Goal: Task Accomplishment & Management: Use online tool/utility

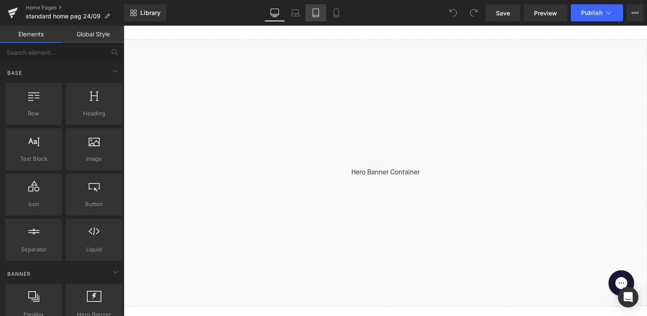
scroll to position [91, 0]
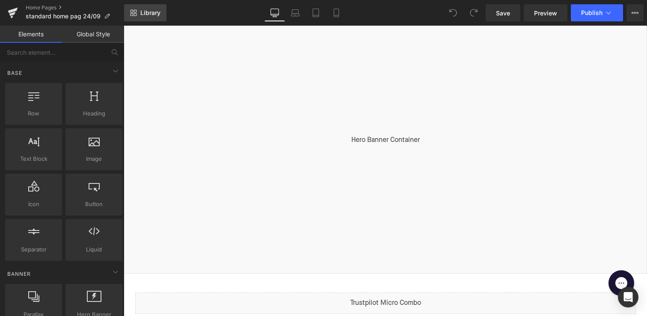
click at [139, 17] on link "Library" at bounding box center [145, 12] width 42 height 17
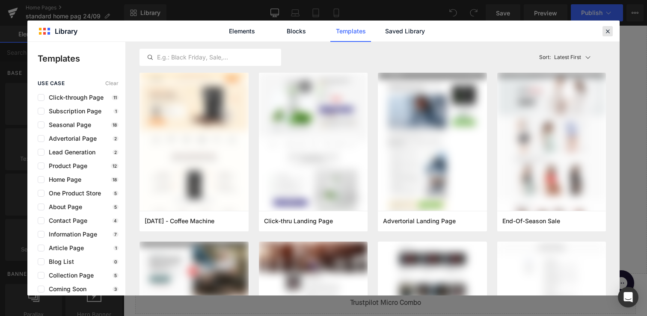
click at [608, 35] on icon at bounding box center [608, 31] width 8 height 8
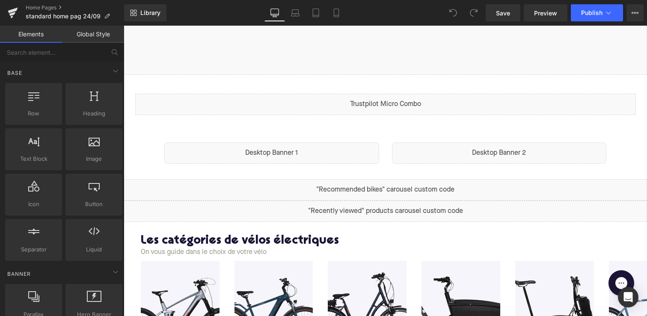
scroll to position [300, 0]
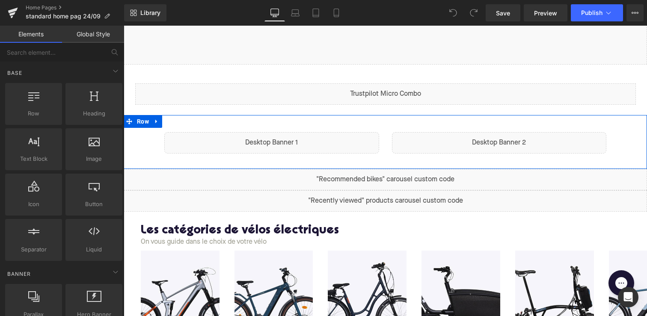
click at [283, 141] on div "Liquid" at bounding box center [271, 142] width 215 height 21
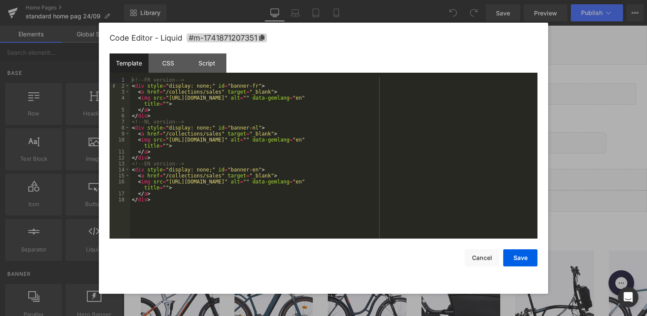
click at [177, 95] on div "<!-- FR version --> < div style = "display: none;" id = "banner-fr" > < a href …" at bounding box center [333, 164] width 407 height 174
drag, startPoint x: 169, startPoint y: 98, endPoint x: 438, endPoint y: 100, distance: 268.6
click at [438, 100] on div "<!-- FR version --> < div style = "display: none;" id = "banner-fr" > < a href …" at bounding box center [333, 164] width 407 height 174
drag, startPoint x: 221, startPoint y: 93, endPoint x: 166, endPoint y: 94, distance: 55.2
click at [166, 94] on div "<!-- FR version --> < div style = "display: none;" id = "banner-fr" > < a href …" at bounding box center [333, 164] width 407 height 174
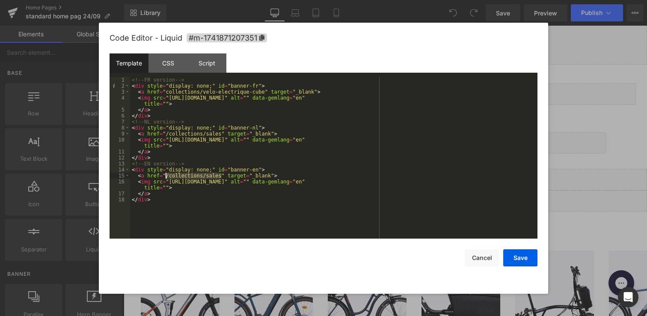
drag, startPoint x: 221, startPoint y: 178, endPoint x: 167, endPoint y: 177, distance: 54.3
click at [167, 177] on div "<!-- FR version --> < div style = "display: none;" id = "banner-fr" > < a href …" at bounding box center [333, 164] width 407 height 174
drag, startPoint x: 221, startPoint y: 136, endPoint x: 167, endPoint y: 136, distance: 53.9
click at [167, 136] on div "<!-- FR version --> < div style = "display: none;" id = "banner-fr" > < a href …" at bounding box center [333, 164] width 407 height 174
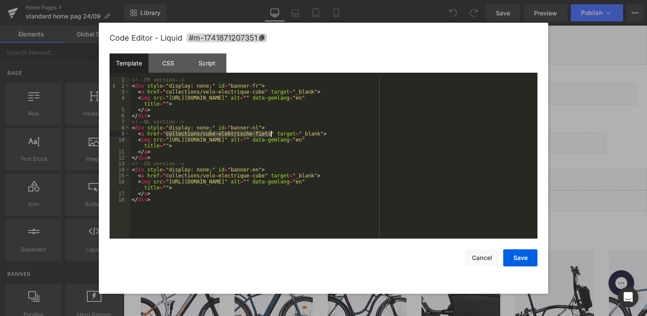
drag, startPoint x: 167, startPoint y: 135, endPoint x: 271, endPoint y: 135, distance: 103.9
click at [271, 135] on div "<!-- FR version --> < div style = "display: none;" id = "banner-fr" > < a href …" at bounding box center [333, 164] width 407 height 174
click at [168, 140] on div "<!-- FR version --> < div style = "display: none;" id = "banner-fr" > < a href …" at bounding box center [333, 164] width 407 height 174
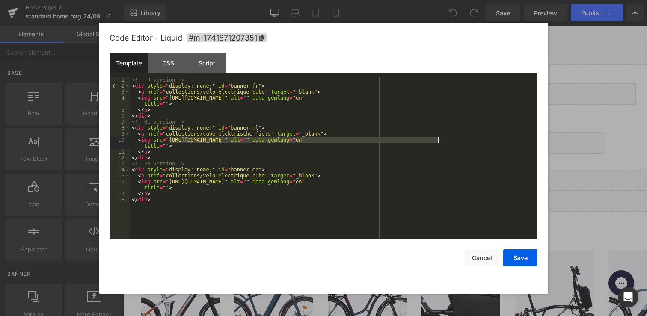
drag, startPoint x: 169, startPoint y: 141, endPoint x: 437, endPoint y: 142, distance: 268.2
click at [437, 142] on div "<!-- FR version --> < div style = "display: none;" id = "banner-fr" > < a href …" at bounding box center [333, 164] width 407 height 174
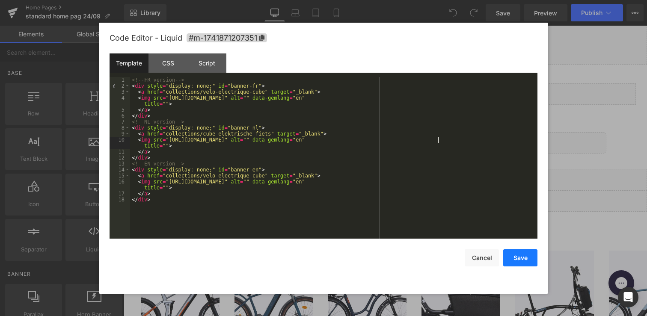
drag, startPoint x: 526, startPoint y: 258, endPoint x: 401, endPoint y: 268, distance: 125.3
click at [526, 258] on button "Save" at bounding box center [520, 257] width 34 height 17
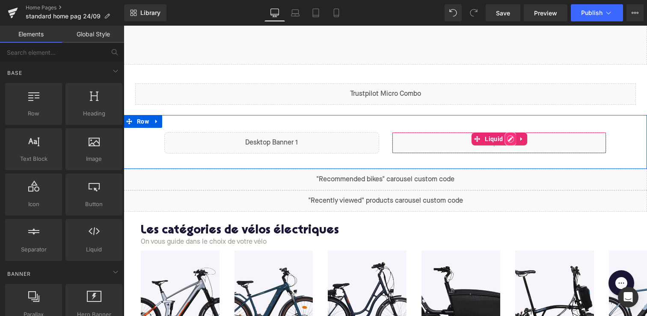
click at [509, 142] on div "Liquid" at bounding box center [499, 142] width 215 height 21
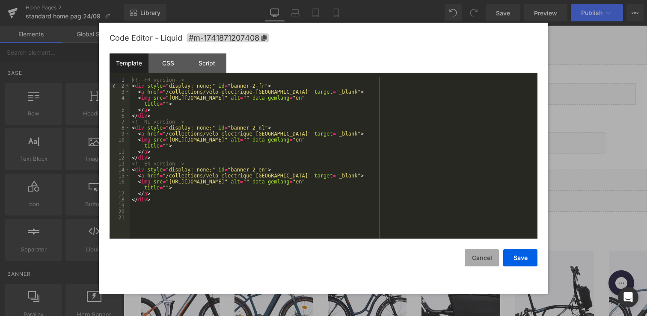
click at [482, 260] on button "Cancel" at bounding box center [482, 257] width 34 height 17
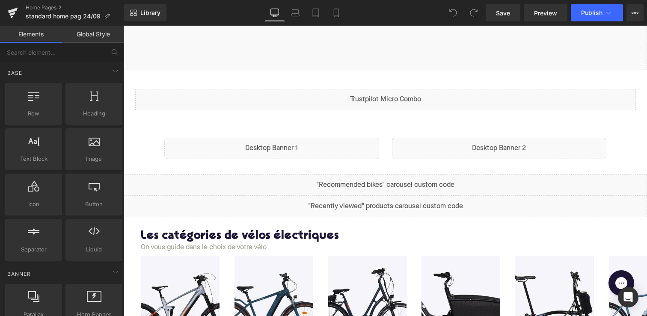
scroll to position [326, 0]
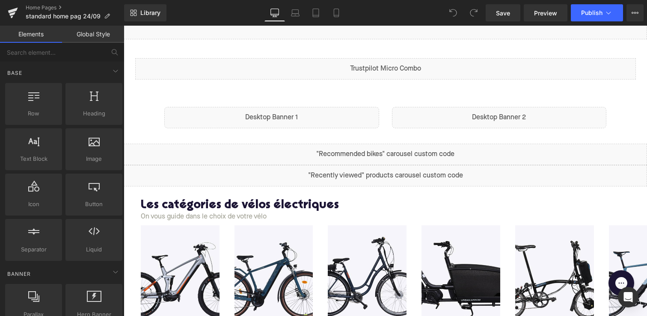
click at [531, 118] on div "Liquid" at bounding box center [499, 117] width 215 height 21
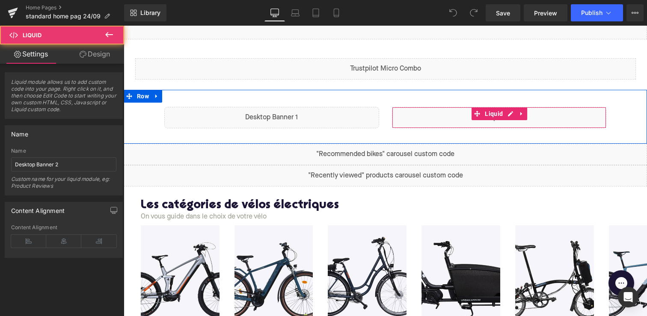
click at [509, 114] on div "Liquid" at bounding box center [499, 117] width 215 height 21
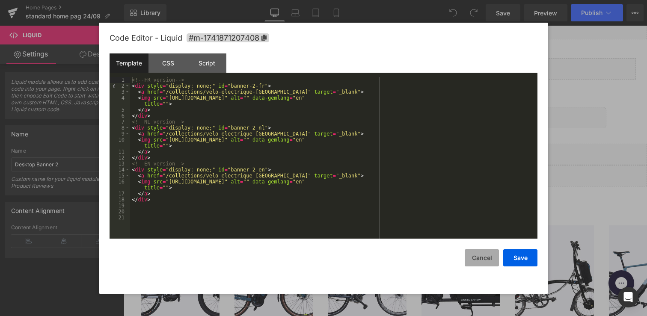
click at [480, 261] on button "Cancel" at bounding box center [482, 257] width 34 height 17
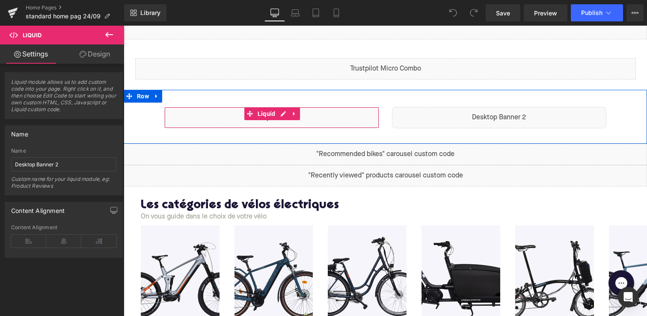
click at [336, 114] on div "Liquid" at bounding box center [271, 117] width 215 height 21
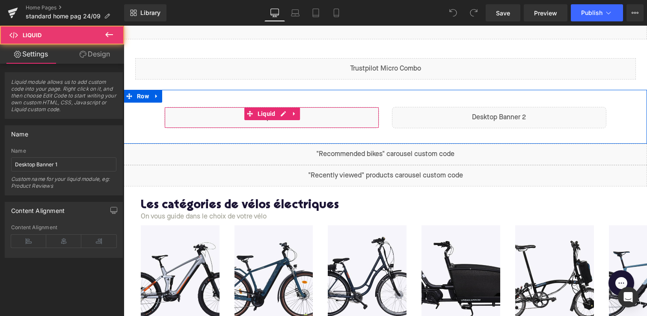
click at [278, 113] on div "Liquid" at bounding box center [271, 117] width 215 height 21
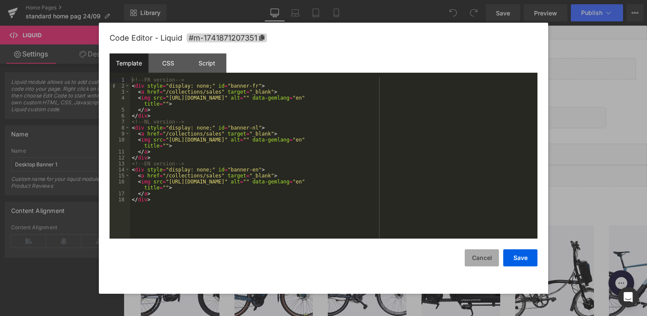
click at [477, 254] on button "Cancel" at bounding box center [482, 257] width 34 height 17
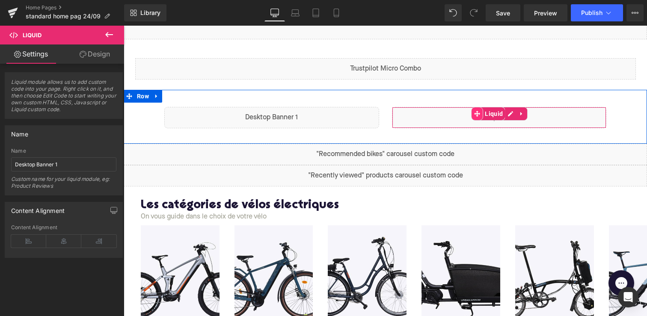
click at [472, 115] on span at bounding box center [476, 113] width 11 height 13
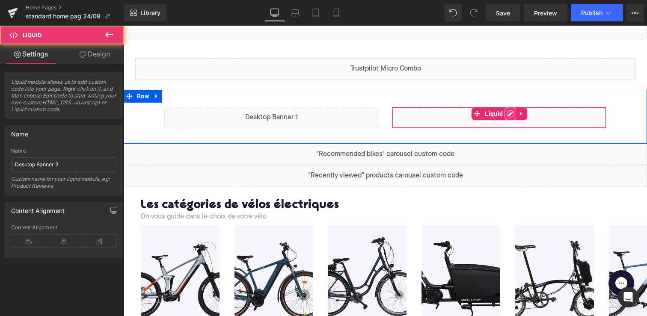
click at [506, 115] on div "Liquid" at bounding box center [499, 117] width 215 height 21
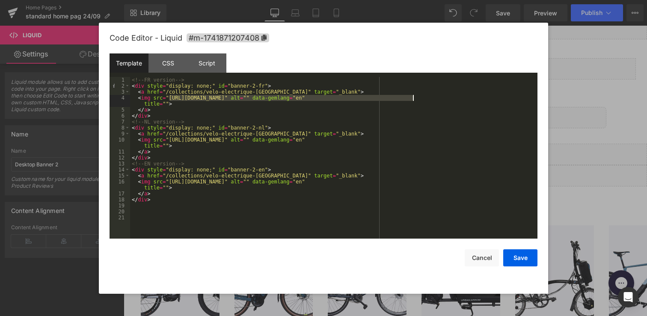
drag, startPoint x: 169, startPoint y: 99, endPoint x: 412, endPoint y: 98, distance: 243.8
click at [412, 99] on div "<!-- FR version --> < div style = "display: none;" id = "banner-2-fr" > < a hre…" at bounding box center [333, 164] width 407 height 174
click at [459, 156] on div "<!-- FR version --> < div style = "display: none;" id = "banner-2-fr" > < a hre…" at bounding box center [333, 164] width 407 height 174
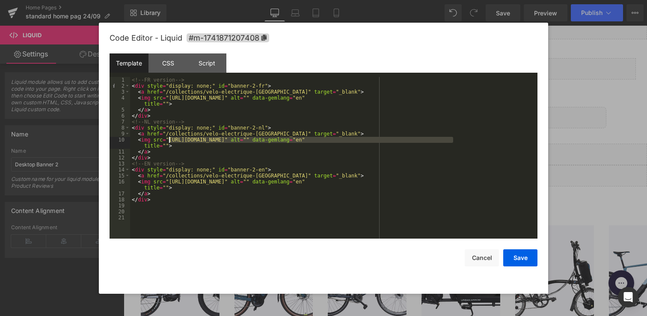
drag, startPoint x: 452, startPoint y: 140, endPoint x: 170, endPoint y: 141, distance: 281.9
click at [170, 141] on div "<!-- FR version --> < div style = "display: none;" id = "banner-2-fr" > < a hre…" at bounding box center [333, 164] width 407 height 174
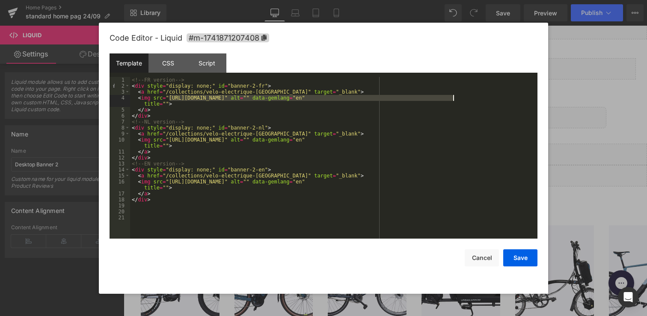
drag, startPoint x: 168, startPoint y: 96, endPoint x: 453, endPoint y: 97, distance: 284.5
click at [453, 97] on div "<!-- FR version --> < div style = "display: none;" id = "banner-2-fr" > < a hre…" at bounding box center [333, 164] width 407 height 174
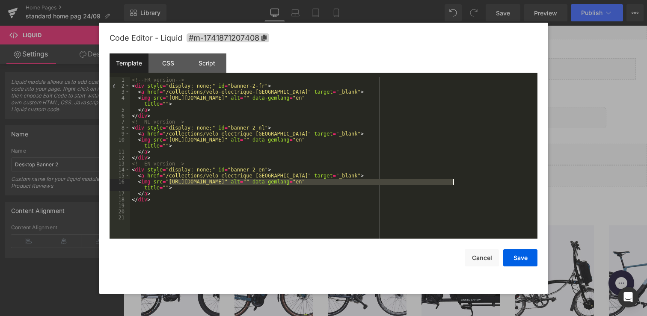
drag, startPoint x: 169, startPoint y: 182, endPoint x: 454, endPoint y: 183, distance: 284.9
click at [454, 183] on div "<!-- FR version --> < div style = "display: none;" id = "banner-2-fr" > < a hre…" at bounding box center [333, 164] width 407 height 174
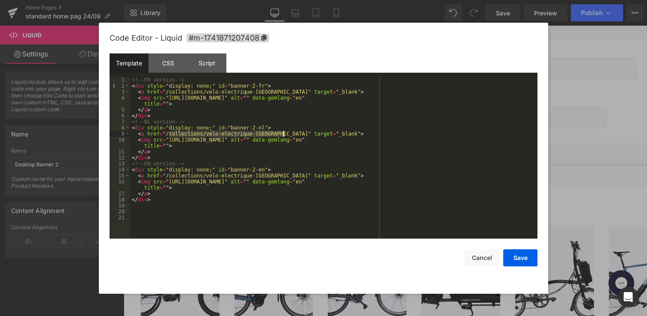
drag, startPoint x: 169, startPoint y: 135, endPoint x: 284, endPoint y: 131, distance: 115.6
click at [284, 131] on div "<!-- FR version --> < div style = "display: none;" id = "banner-2-fr" > < a hre…" at bounding box center [333, 164] width 407 height 174
drag, startPoint x: 169, startPoint y: 93, endPoint x: 284, endPoint y: 95, distance: 115.5
click at [284, 95] on div "<!-- FR version --> < div style = "display: none;" id = "banner-2-fr" > < a hre…" at bounding box center [333, 164] width 407 height 174
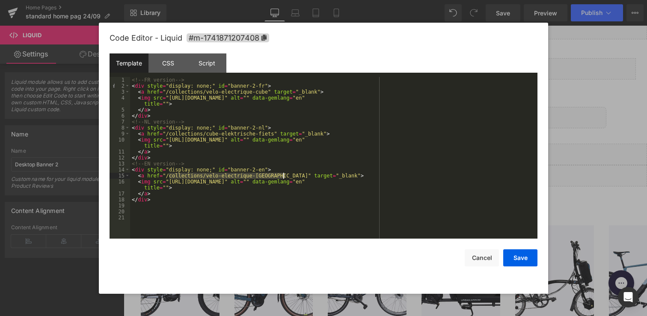
drag, startPoint x: 169, startPoint y: 177, endPoint x: 284, endPoint y: 177, distance: 114.2
click at [284, 177] on div "<!-- FR version --> < div style = "display: none;" id = "banner-2-fr" > < a hre…" at bounding box center [333, 164] width 407 height 174
click at [518, 259] on button "Save" at bounding box center [520, 257] width 34 height 17
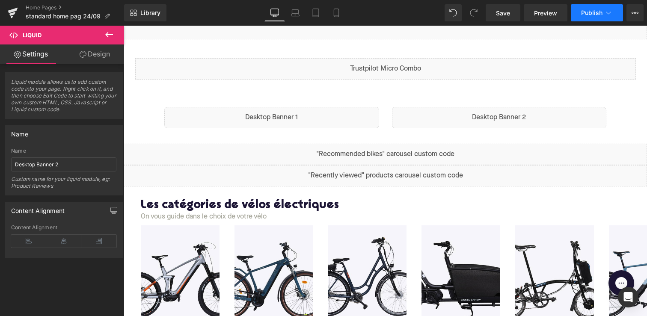
click at [593, 21] on button "Publish" at bounding box center [597, 12] width 52 height 17
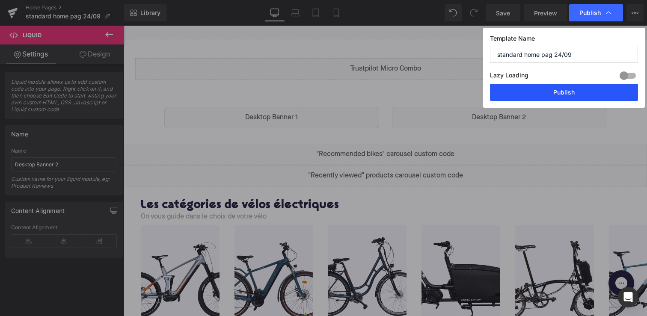
click at [559, 86] on button "Publish" at bounding box center [564, 92] width 148 height 17
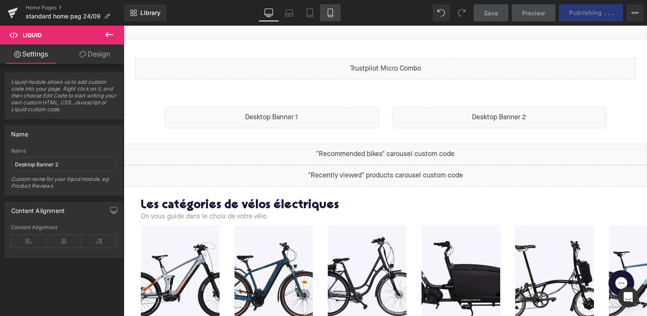
click at [326, 15] on icon at bounding box center [330, 13] width 9 height 9
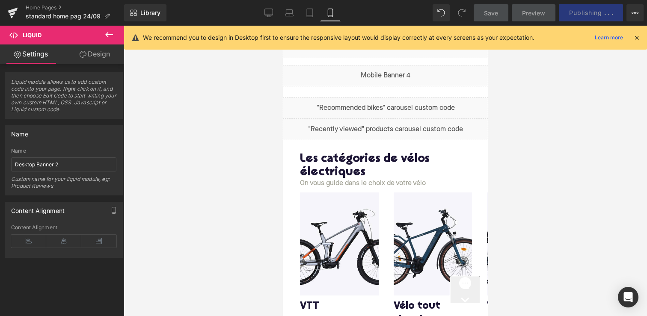
scroll to position [0, 0]
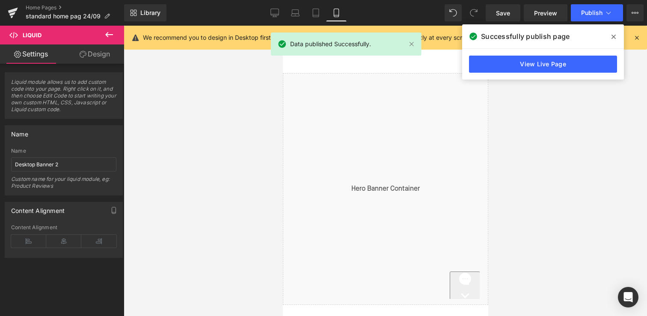
click at [615, 38] on icon at bounding box center [613, 36] width 4 height 7
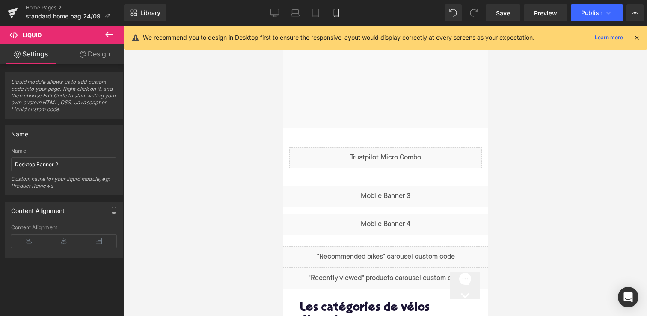
scroll to position [169, 0]
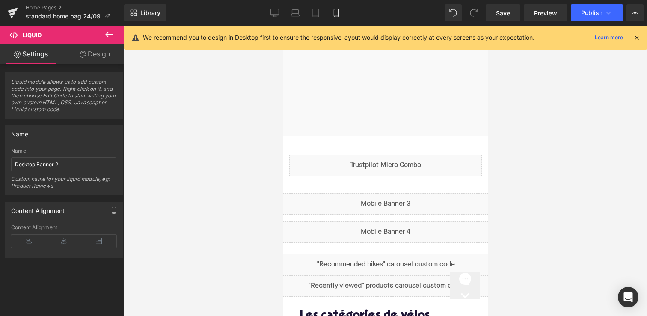
click at [382, 193] on div "Liquid Liquid Row" at bounding box center [384, 223] width 205 height 61
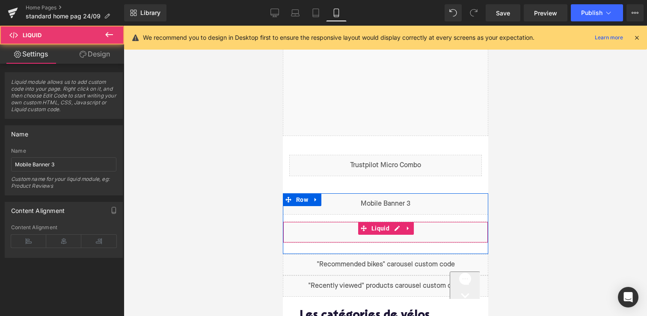
click at [394, 229] on div "Liquid" at bounding box center [384, 232] width 205 height 21
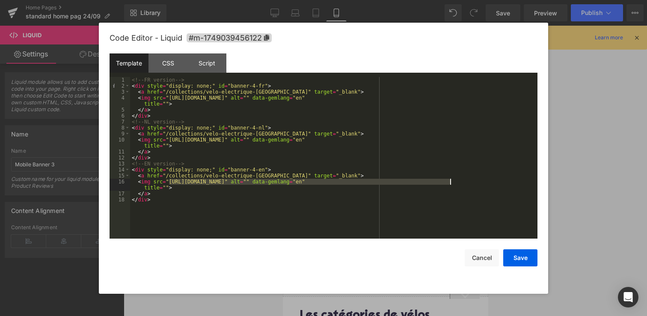
drag, startPoint x: 169, startPoint y: 180, endPoint x: 450, endPoint y: 184, distance: 281.5
click at [450, 184] on div "<!-- FR version --> < div style = "display: none;" id = "banner-4-fr" > < a hre…" at bounding box center [333, 164] width 407 height 174
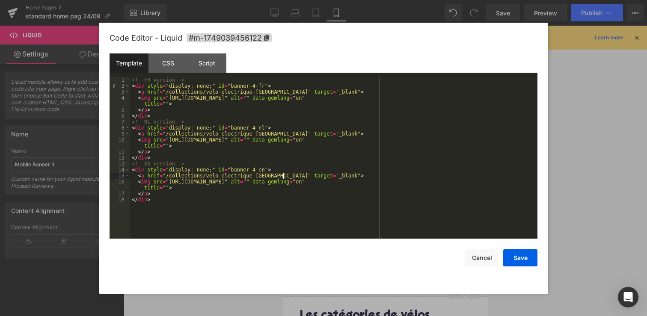
click at [282, 175] on div "<!-- FR version --> < div style = "display: none;" id = "banner-4-fr" > < a hre…" at bounding box center [333, 164] width 407 height 174
drag, startPoint x: 282, startPoint y: 175, endPoint x: 166, endPoint y: 178, distance: 116.4
click at [166, 178] on div "<!-- FR version --> < div style = "display: none;" id = "banner-4-fr" > < a hre…" at bounding box center [333, 164] width 407 height 174
drag, startPoint x: 166, startPoint y: 93, endPoint x: 283, endPoint y: 93, distance: 117.2
click at [283, 93] on div "<!-- FR version --> < div style = "display: none;" id = "banner-4-fr" > < a hre…" at bounding box center [333, 164] width 407 height 174
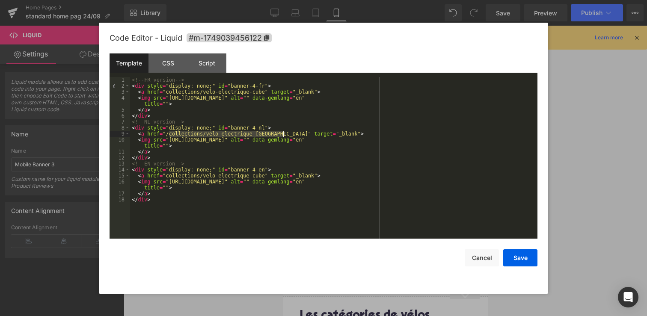
drag, startPoint x: 168, startPoint y: 134, endPoint x: 283, endPoint y: 135, distance: 114.6
click at [283, 135] on div "<!-- FR version --> < div style = "display: none;" id = "banner-4-fr" > < a hre…" at bounding box center [333, 164] width 407 height 174
click at [594, 199] on div at bounding box center [323, 158] width 647 height 316
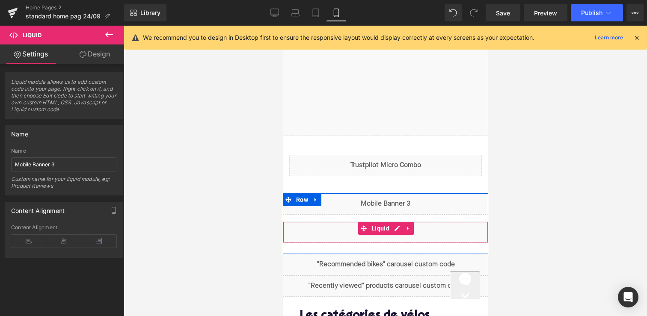
click at [412, 237] on div "Liquid" at bounding box center [384, 232] width 205 height 21
click at [392, 231] on div "Liquid" at bounding box center [384, 232] width 205 height 21
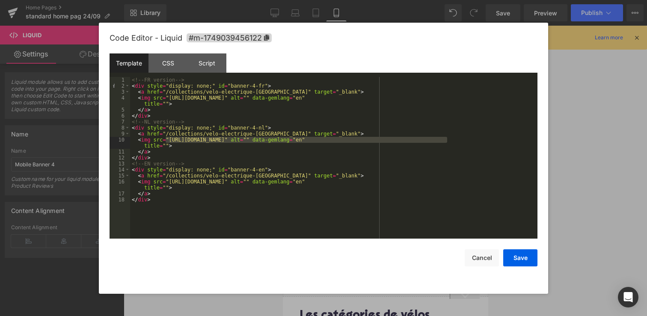
drag, startPoint x: 167, startPoint y: 139, endPoint x: 448, endPoint y: 142, distance: 281.1
click at [448, 142] on div "<!-- FR version --> < div style = "display: none;" id = "banner-4-fr" > < a hre…" at bounding box center [333, 164] width 407 height 174
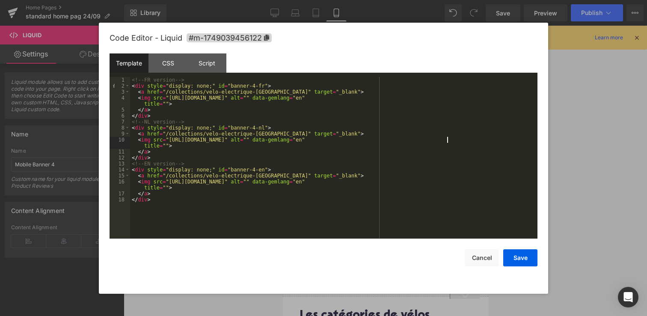
click at [448, 141] on div "<!-- FR version --> < div style = "display: none;" id = "banner-4-fr" > < a hre…" at bounding box center [333, 164] width 407 height 174
drag, startPoint x: 448, startPoint y: 140, endPoint x: 376, endPoint y: 140, distance: 71.9
click at [376, 140] on div "<!-- FR version --> < div style = "display: none;" id = "banner-4-fr" > < a hre…" at bounding box center [333, 164] width 407 height 174
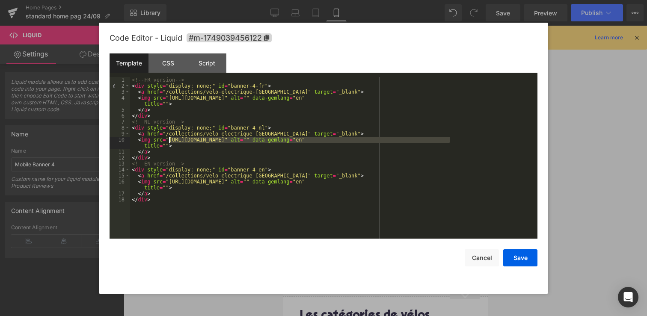
drag, startPoint x: 450, startPoint y: 140, endPoint x: 169, endPoint y: 140, distance: 281.9
click at [169, 140] on div "<!-- FR version --> < div style = "display: none;" id = "banner-4-fr" > < a hre…" at bounding box center [333, 164] width 407 height 174
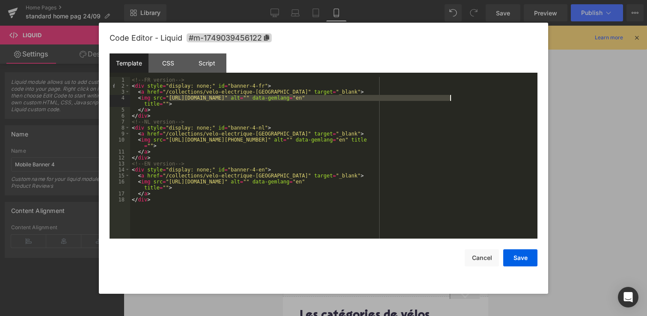
drag, startPoint x: 169, startPoint y: 97, endPoint x: 451, endPoint y: 100, distance: 281.5
click at [451, 100] on div "<!-- FR version --> < div style = "display: none;" id = "banner-4-fr" > < a hre…" at bounding box center [333, 164] width 407 height 174
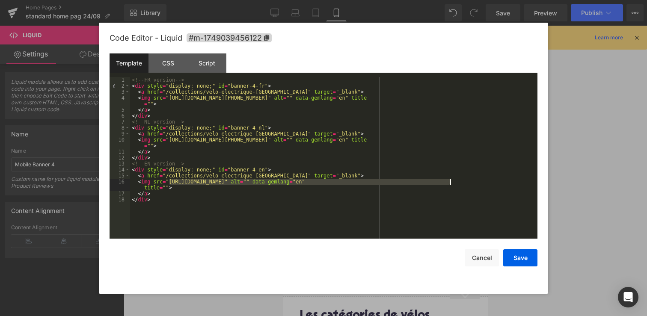
drag, startPoint x: 168, startPoint y: 181, endPoint x: 450, endPoint y: 181, distance: 282.3
click at [450, 181] on div "<!-- FR version --> < div style = "display: none;" id = "banner-4-fr" > < a hre…" at bounding box center [333, 164] width 407 height 174
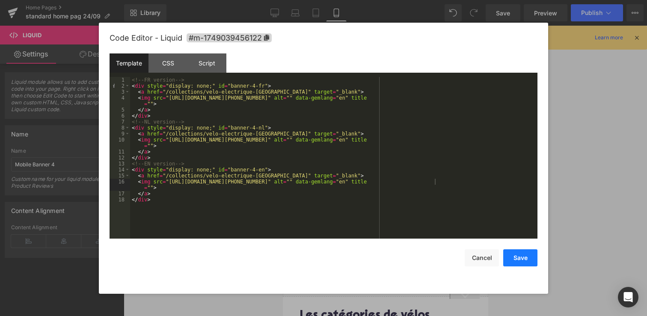
click at [524, 257] on button "Save" at bounding box center [520, 257] width 34 height 17
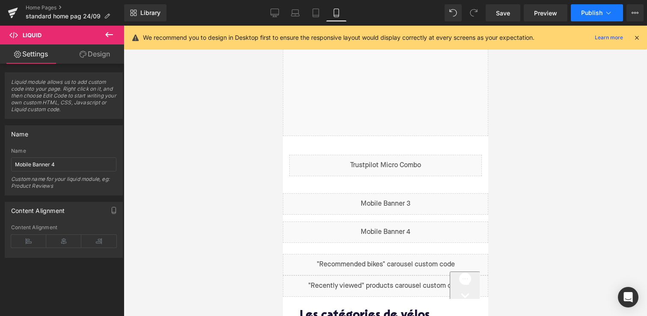
click at [604, 15] on icon at bounding box center [608, 13] width 9 height 9
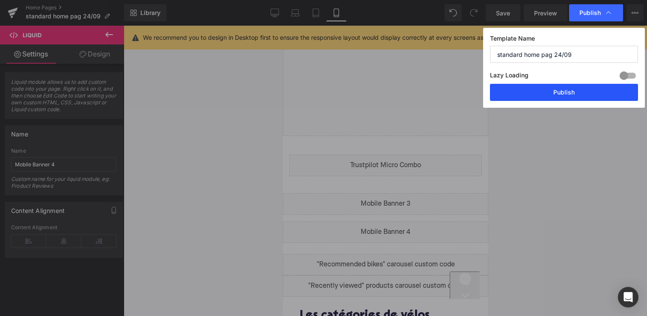
click at [555, 99] on button "Publish" at bounding box center [564, 92] width 148 height 17
